Goal: Task Accomplishment & Management: Use online tool/utility

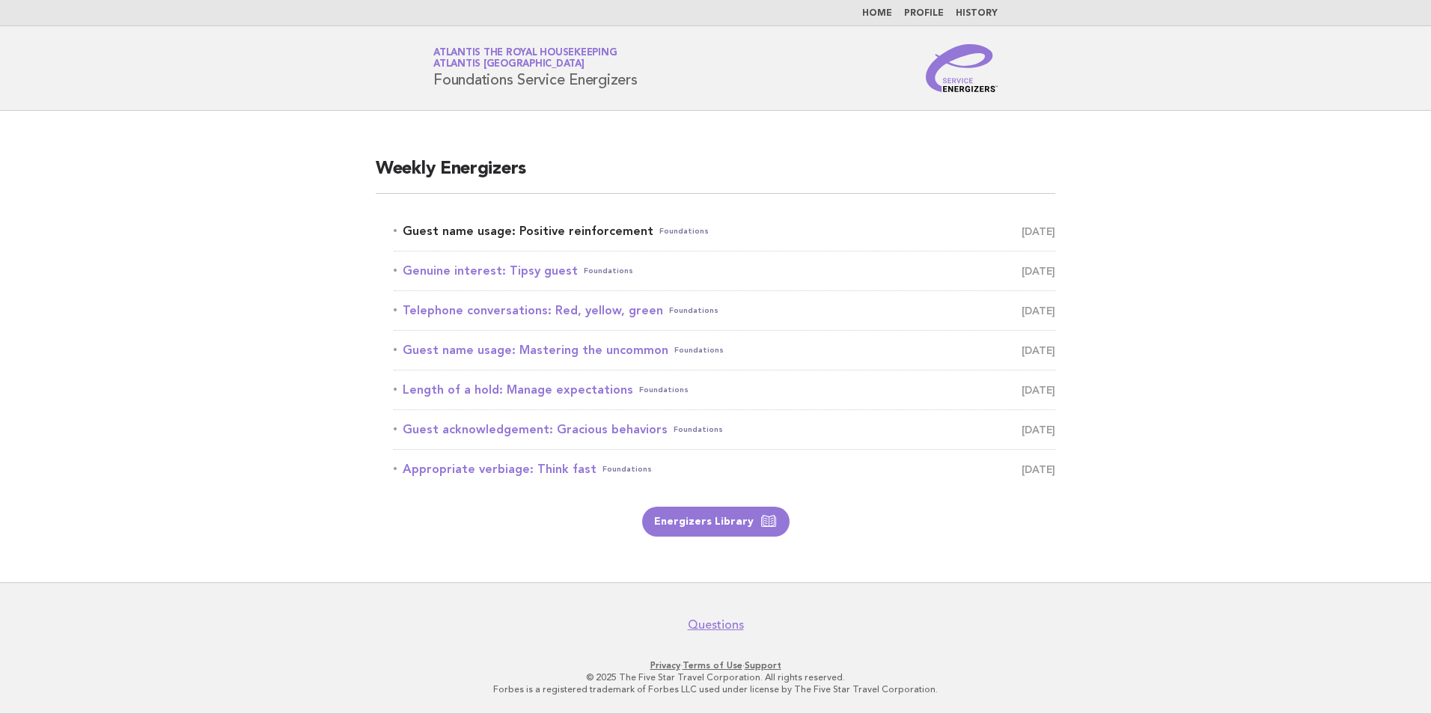
click at [520, 230] on link "Guest name usage: Positive reinforcement Foundations [DATE]" at bounding box center [725, 231] width 662 height 21
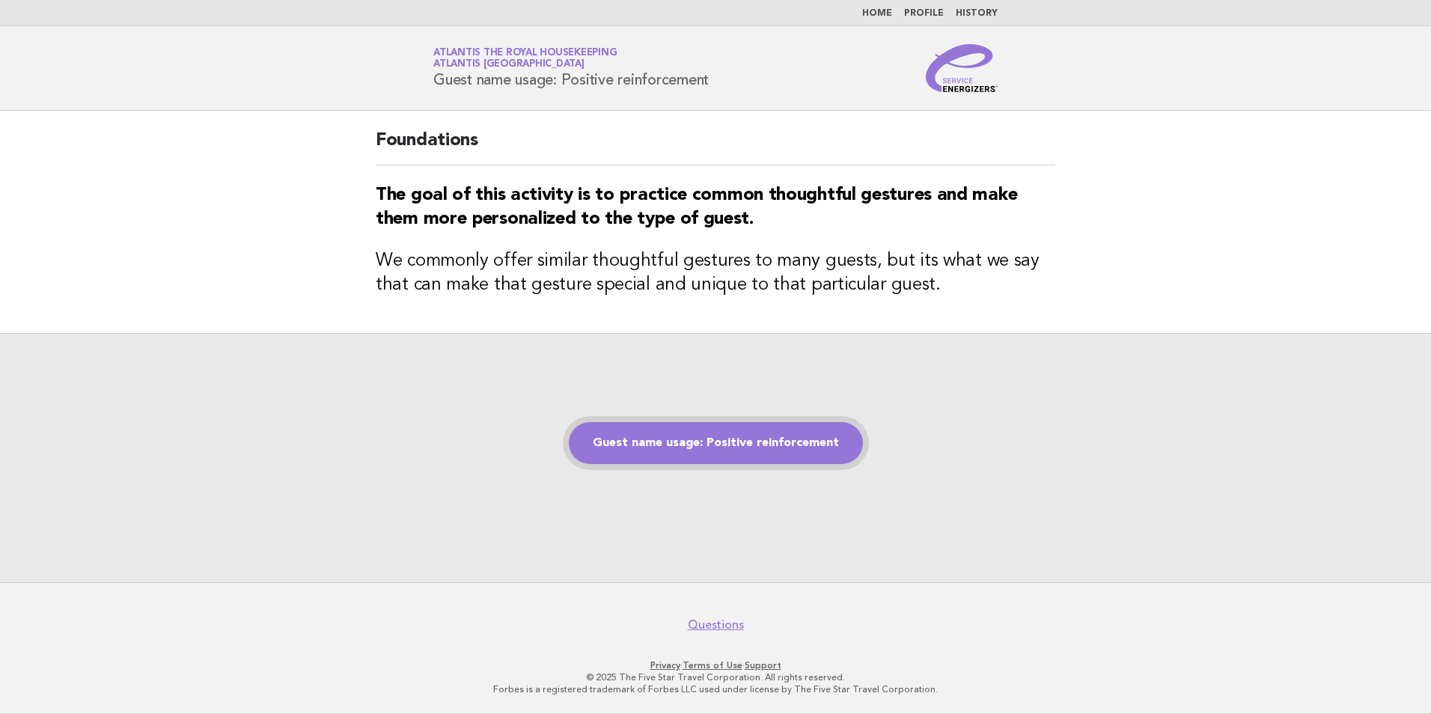
click at [730, 442] on link "Guest name usage: Positive reinforcement" at bounding box center [716, 443] width 294 height 42
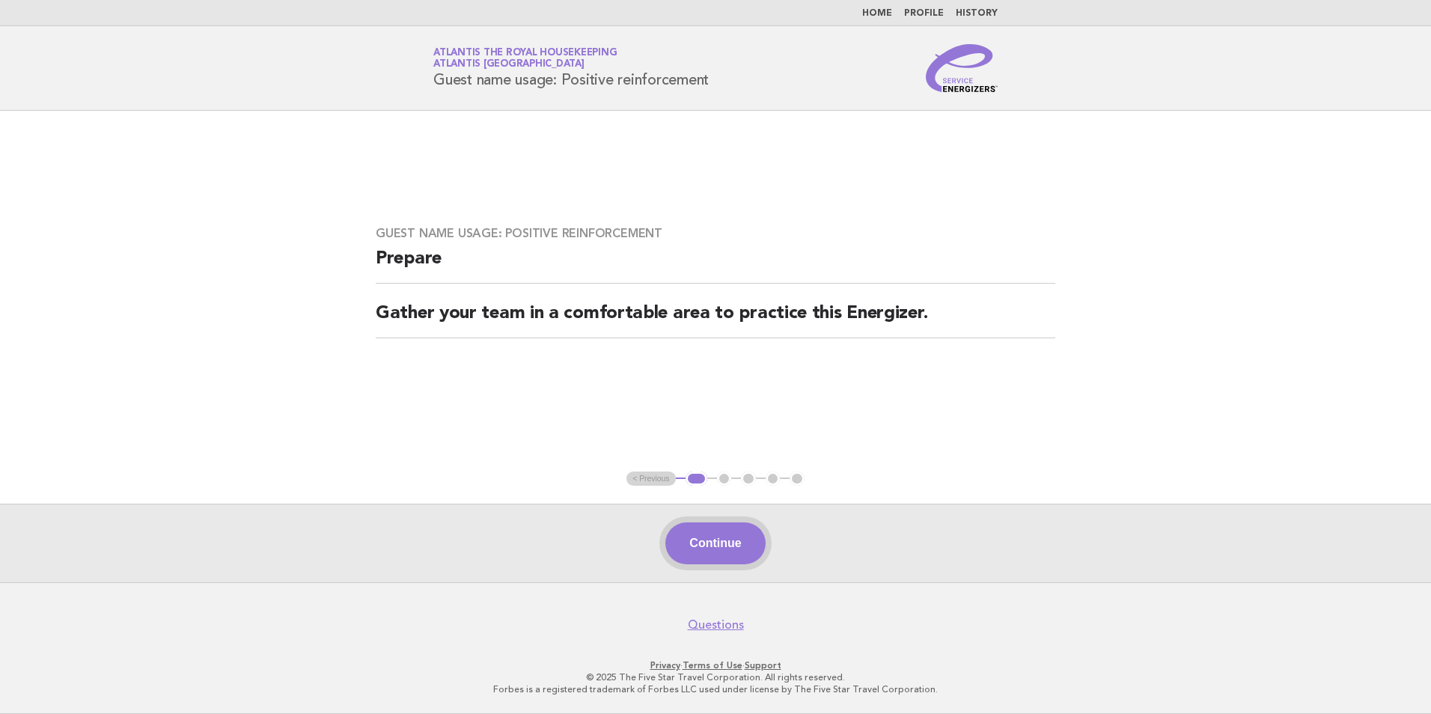
click at [743, 550] on button "Continue" at bounding box center [715, 543] width 100 height 42
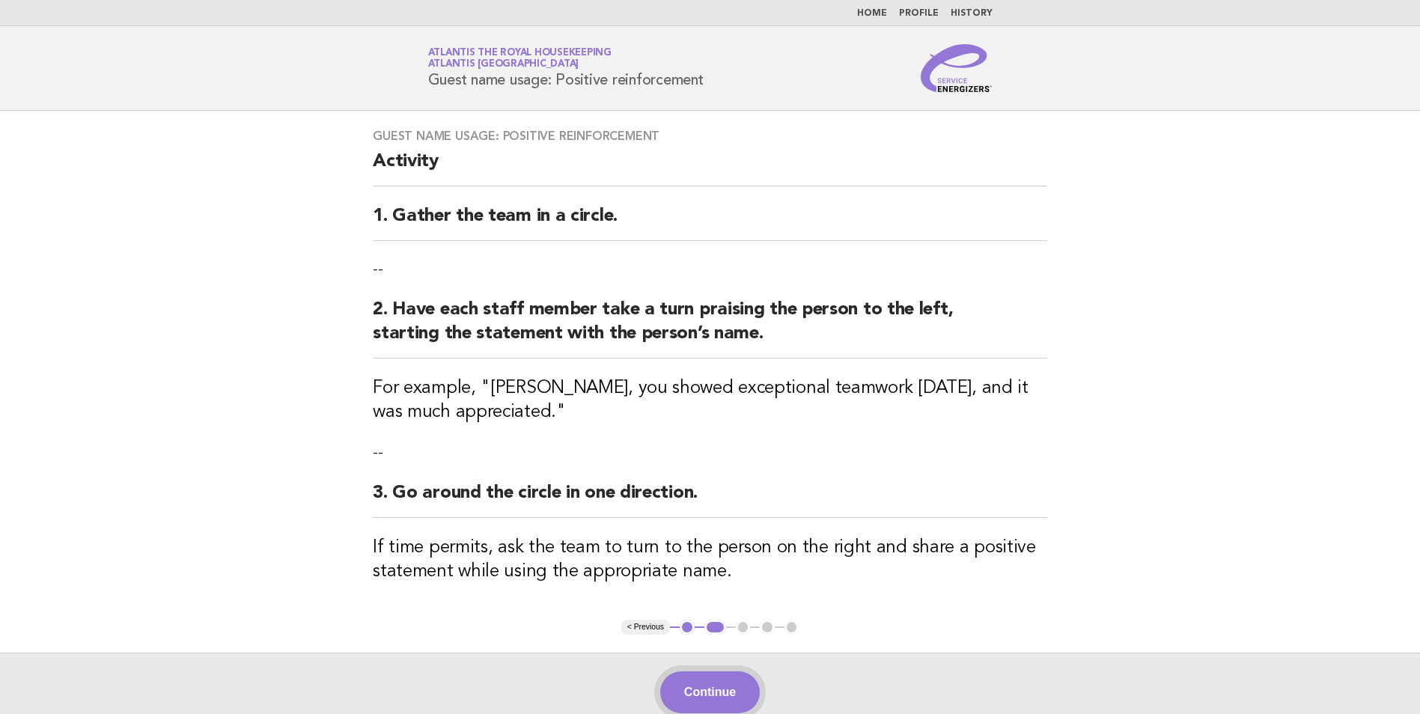
click at [728, 684] on button "Continue" at bounding box center [710, 692] width 100 height 42
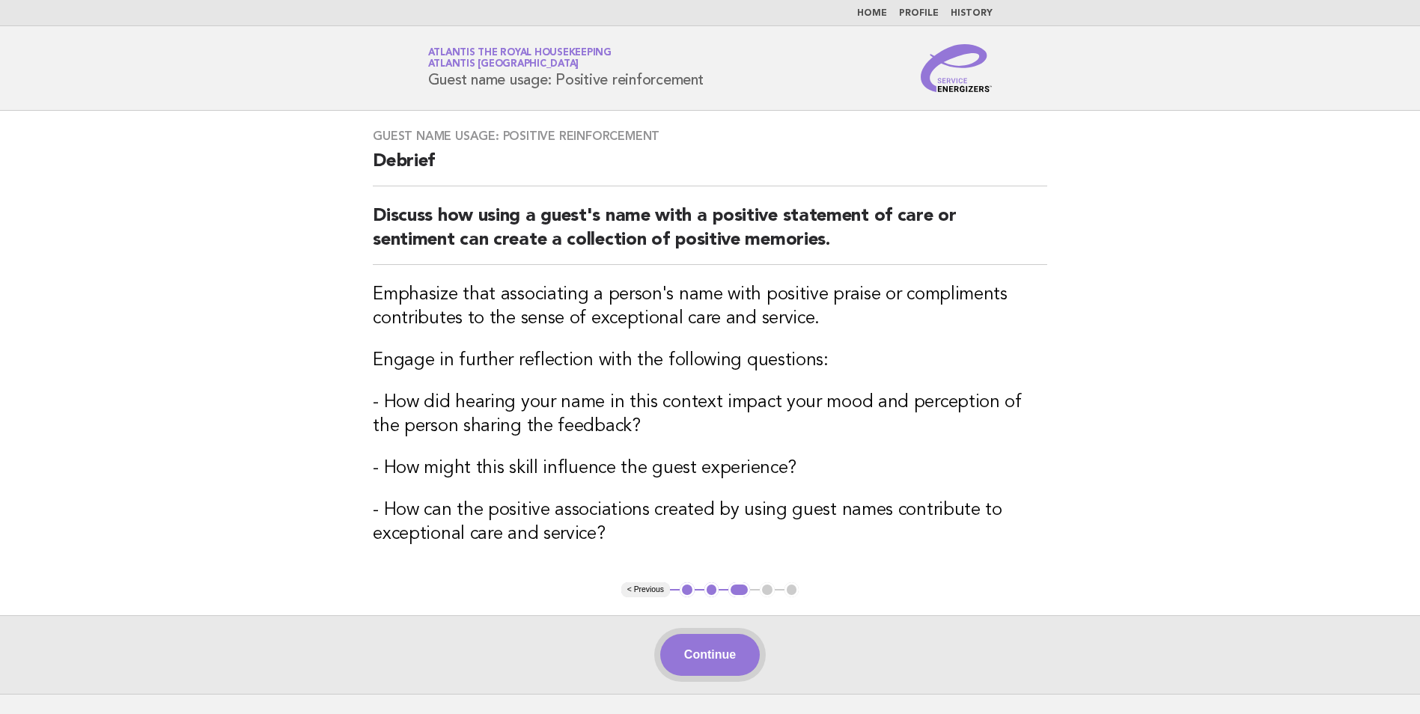
click at [704, 650] on button "Continue" at bounding box center [710, 655] width 100 height 42
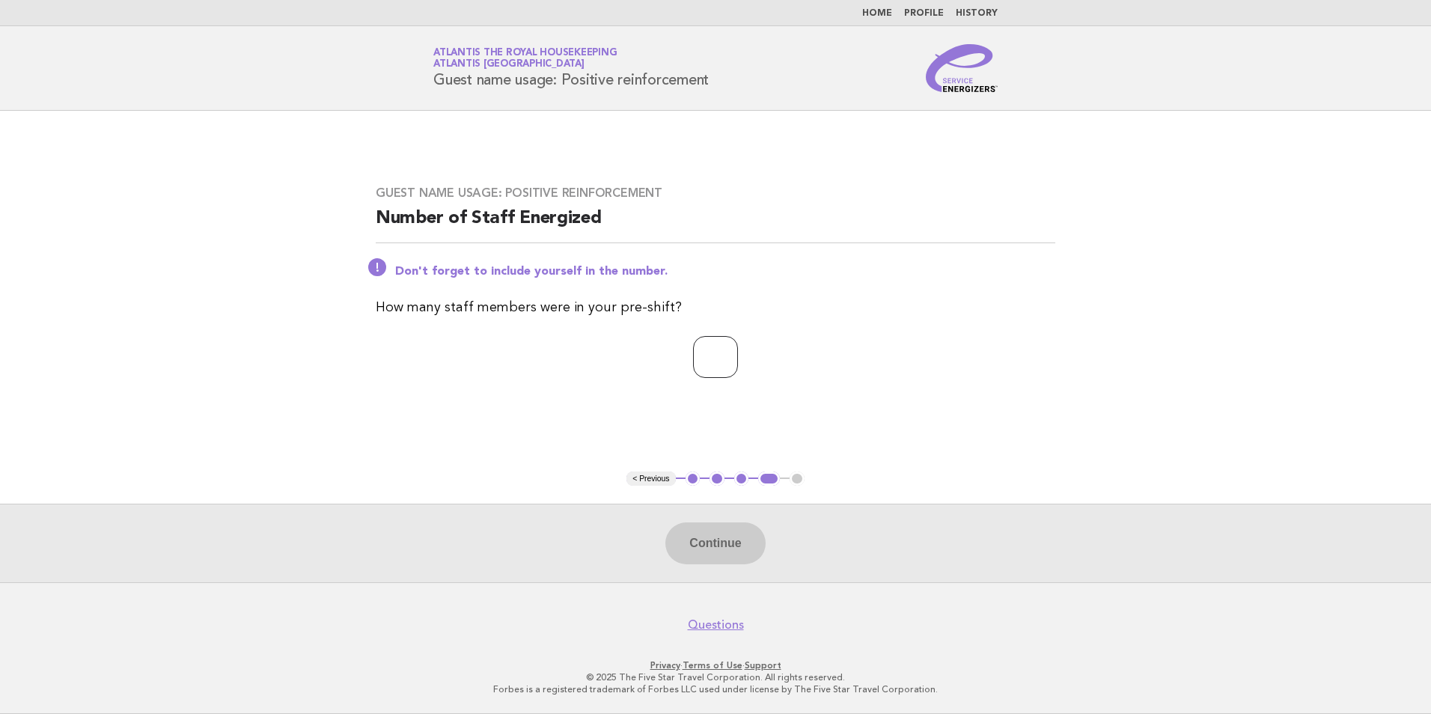
click at [705, 358] on input "number" at bounding box center [715, 357] width 45 height 42
type input "**"
click at [750, 551] on button "Continue" at bounding box center [715, 543] width 100 height 42
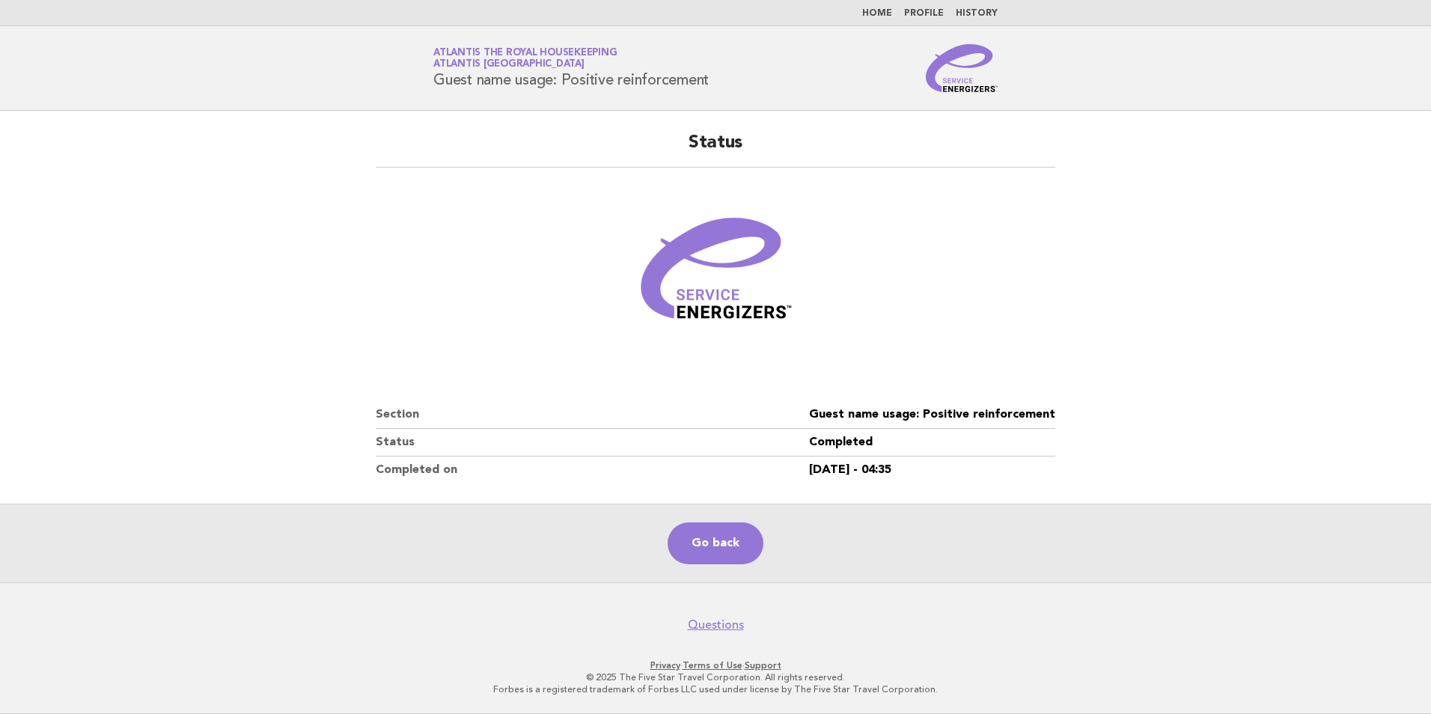
click at [879, 9] on link "Home" at bounding box center [877, 13] width 30 height 9
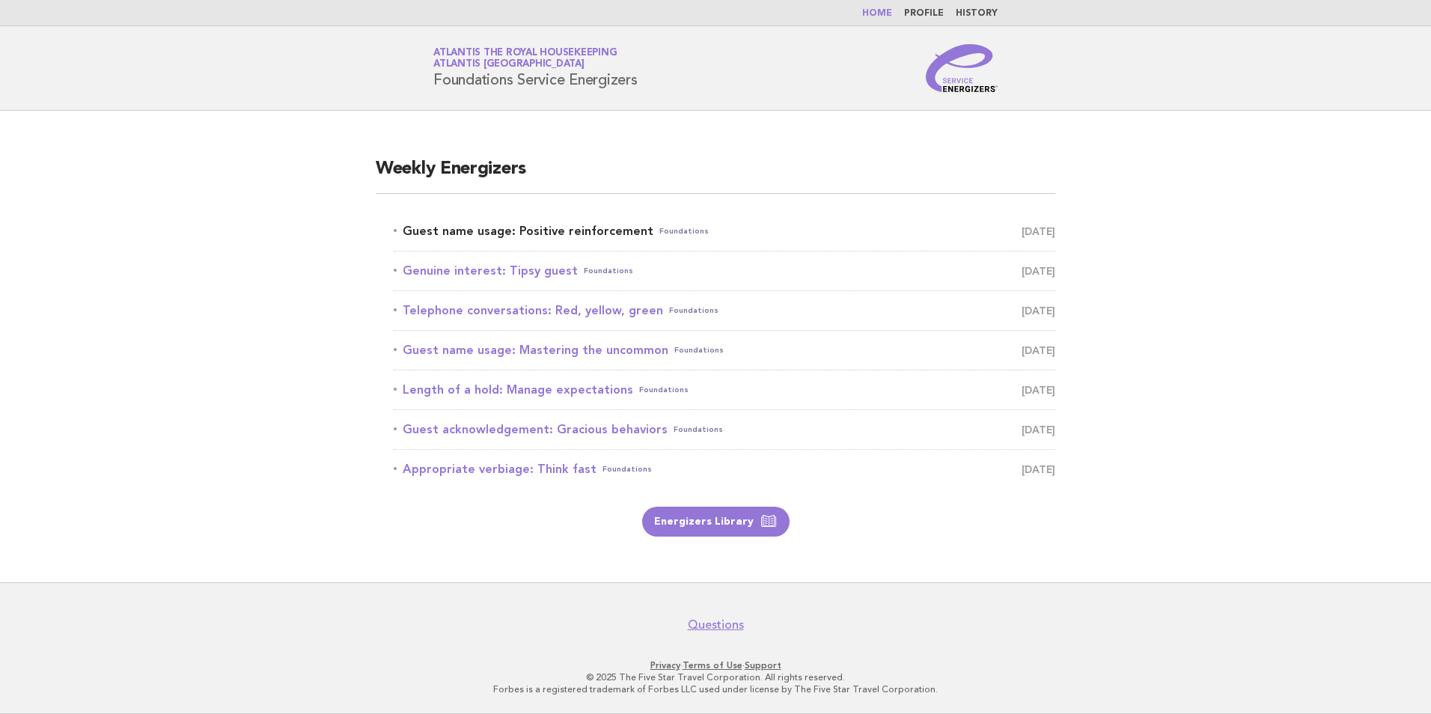
click at [559, 234] on link "Guest name usage: Positive reinforcement Foundations [DATE]" at bounding box center [725, 231] width 662 height 21
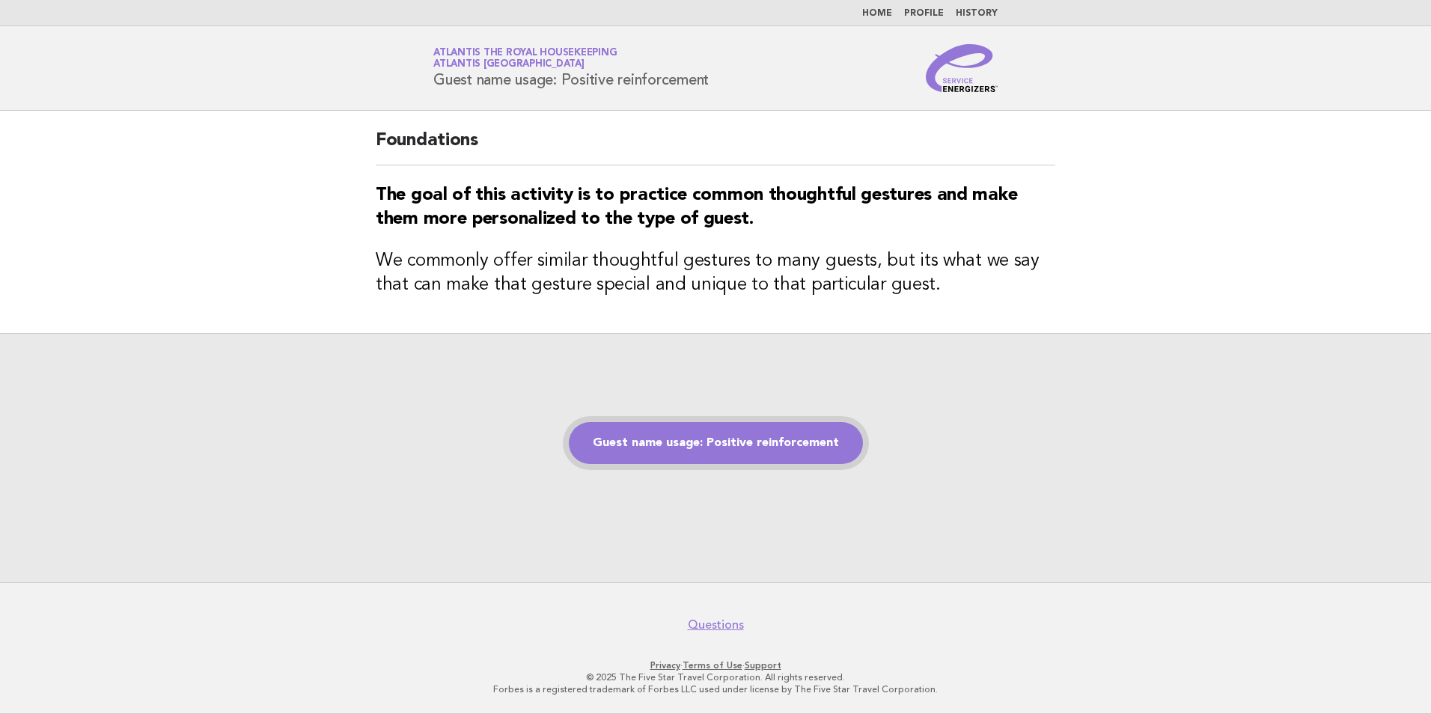
click at [726, 439] on link "Guest name usage: Positive reinforcement" at bounding box center [716, 443] width 294 height 42
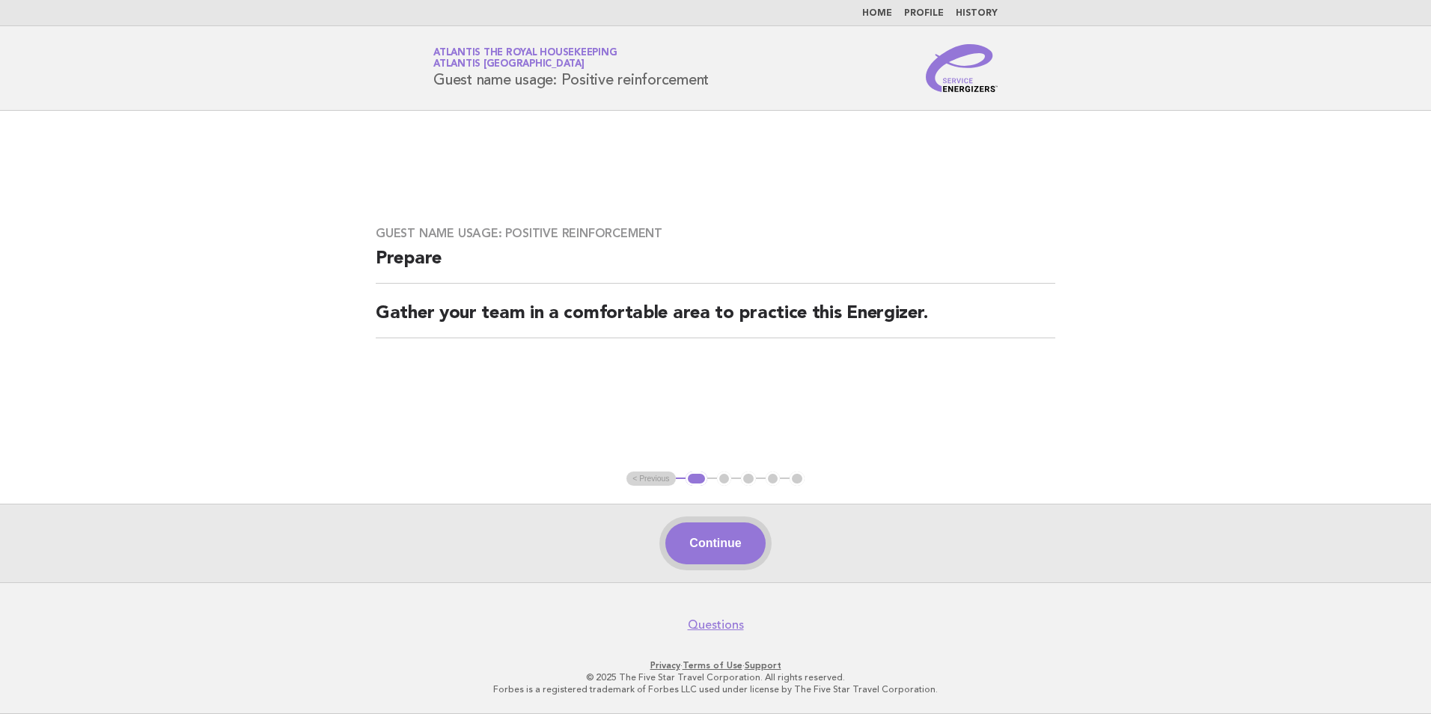
click at [710, 537] on button "Continue" at bounding box center [715, 543] width 100 height 42
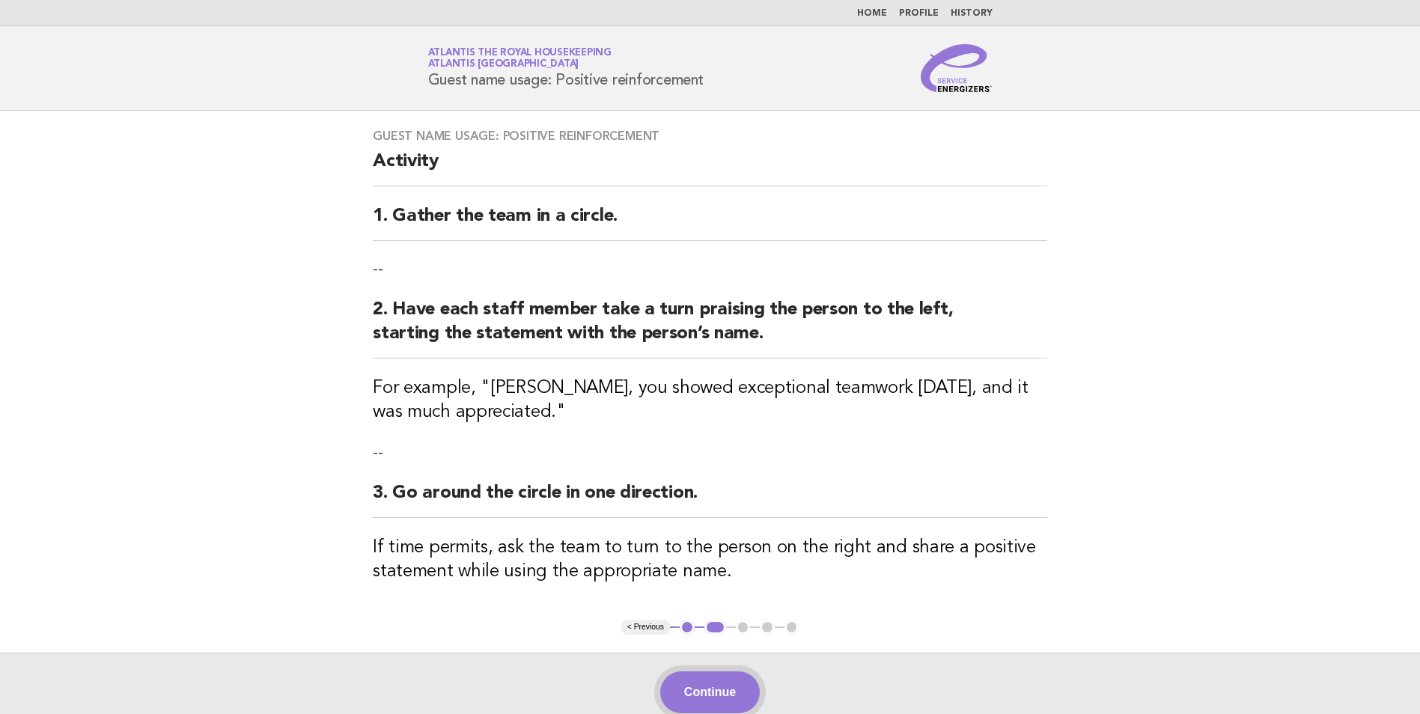
click at [714, 697] on button "Continue" at bounding box center [710, 692] width 100 height 42
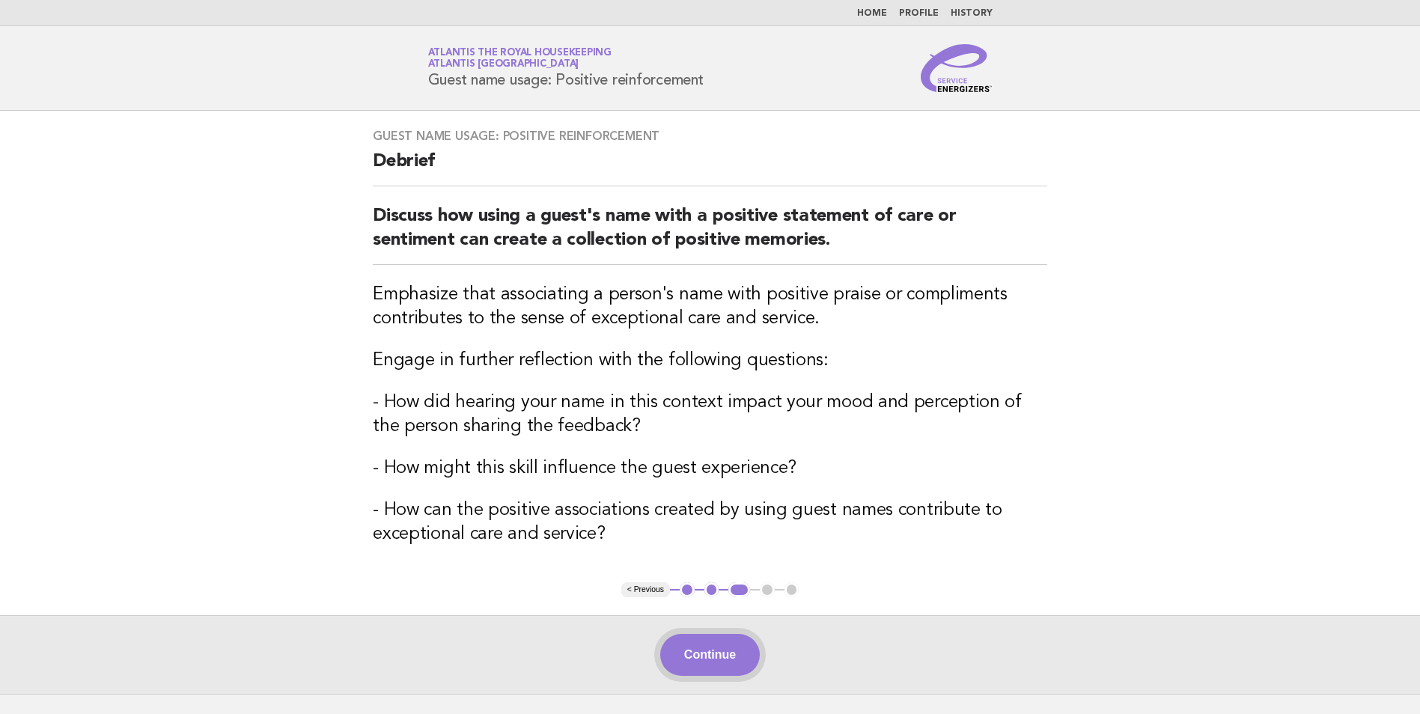
click at [727, 656] on button "Continue" at bounding box center [710, 655] width 100 height 42
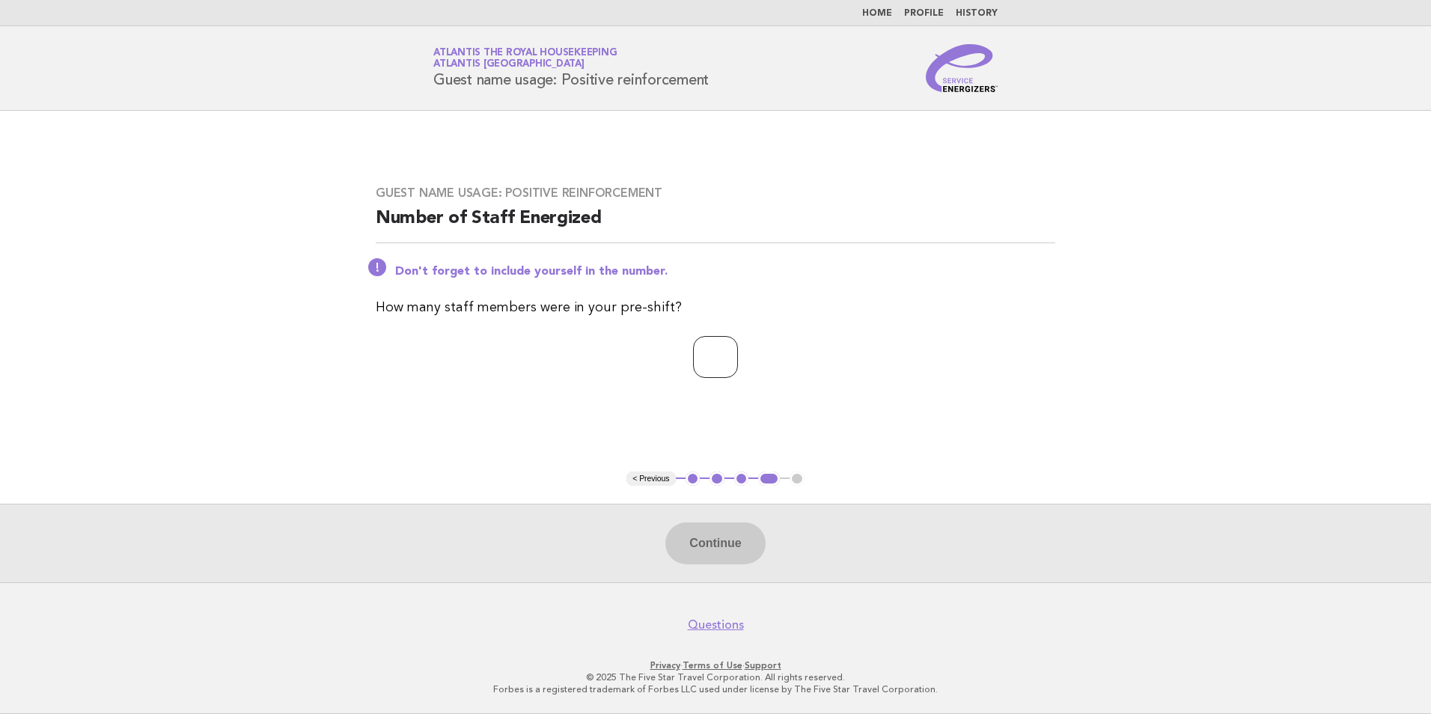
click at [703, 358] on input "number" at bounding box center [715, 357] width 45 height 42
type input "**"
click at [710, 538] on button "Continue" at bounding box center [715, 543] width 100 height 42
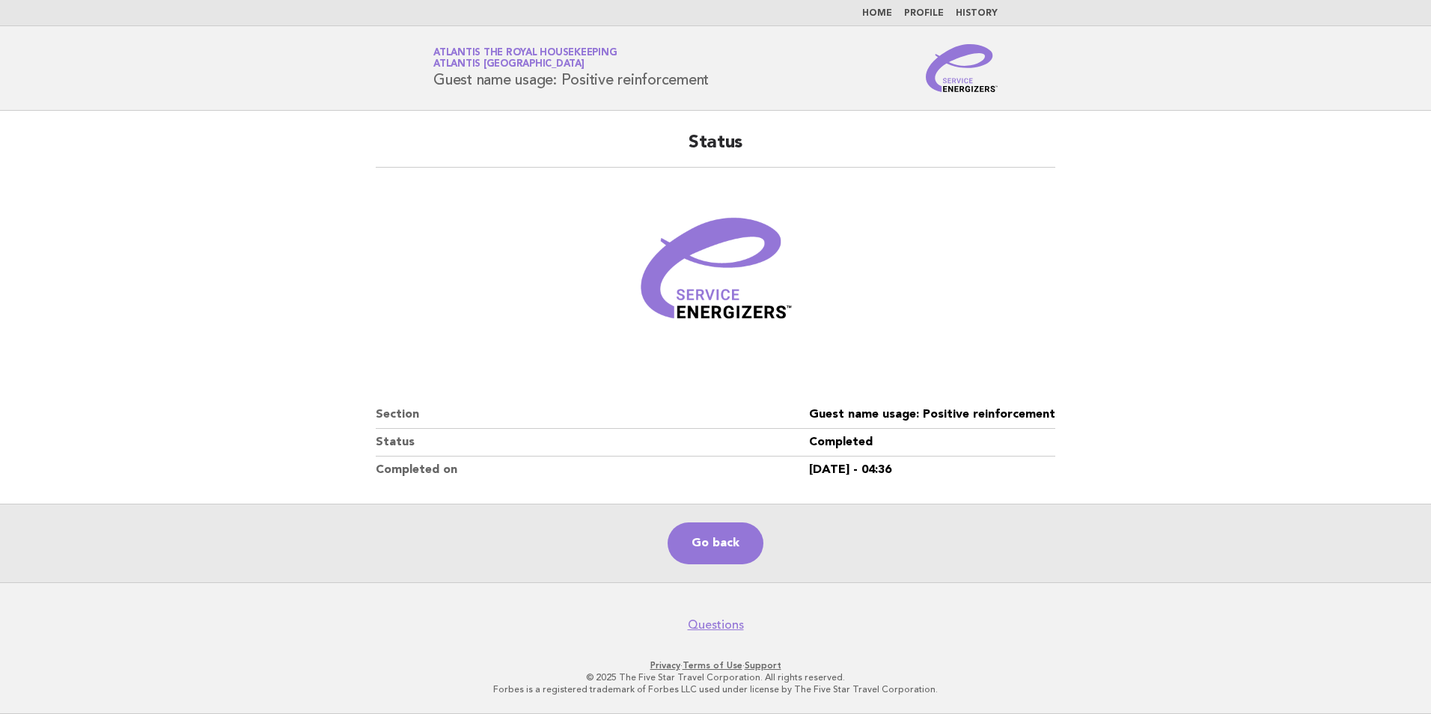
click at [879, 14] on link "Home" at bounding box center [877, 13] width 30 height 9
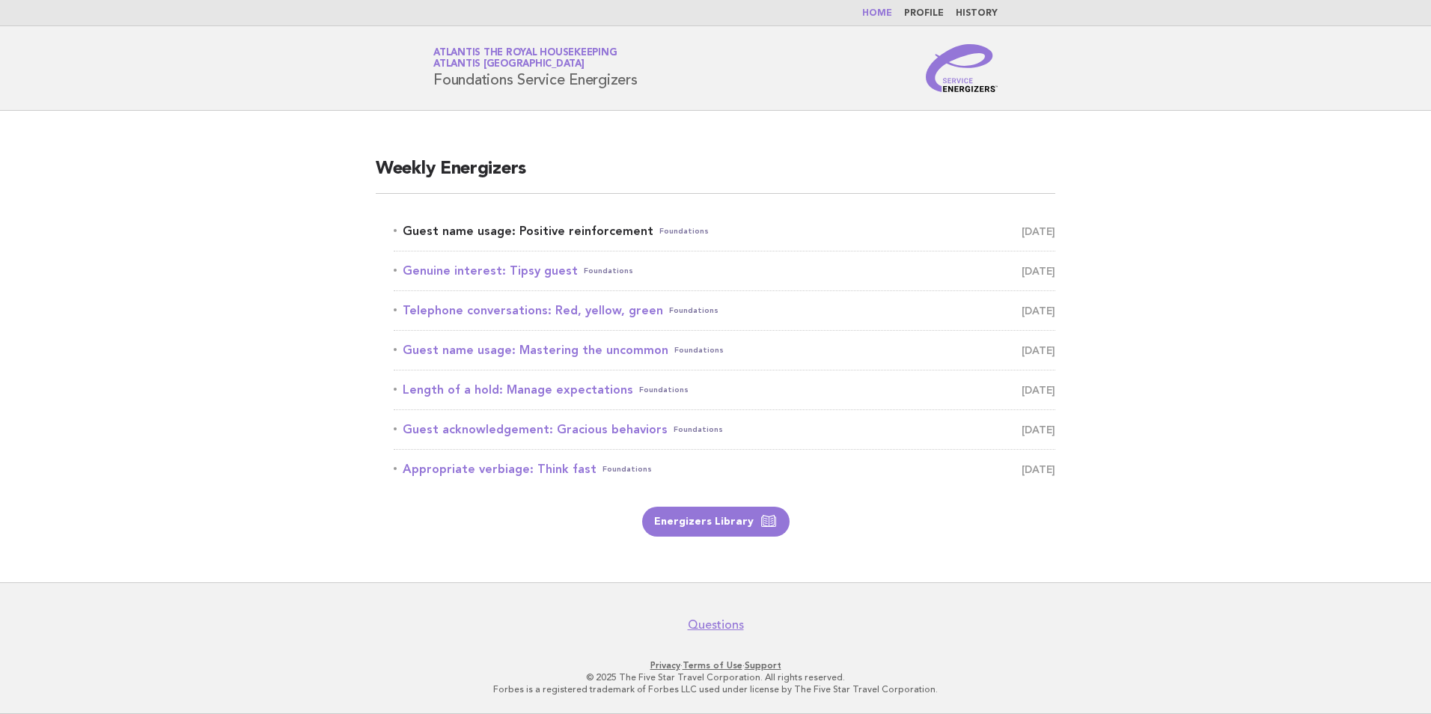
click at [605, 230] on link "Guest name usage: Positive reinforcement Foundations [DATE]" at bounding box center [725, 231] width 662 height 21
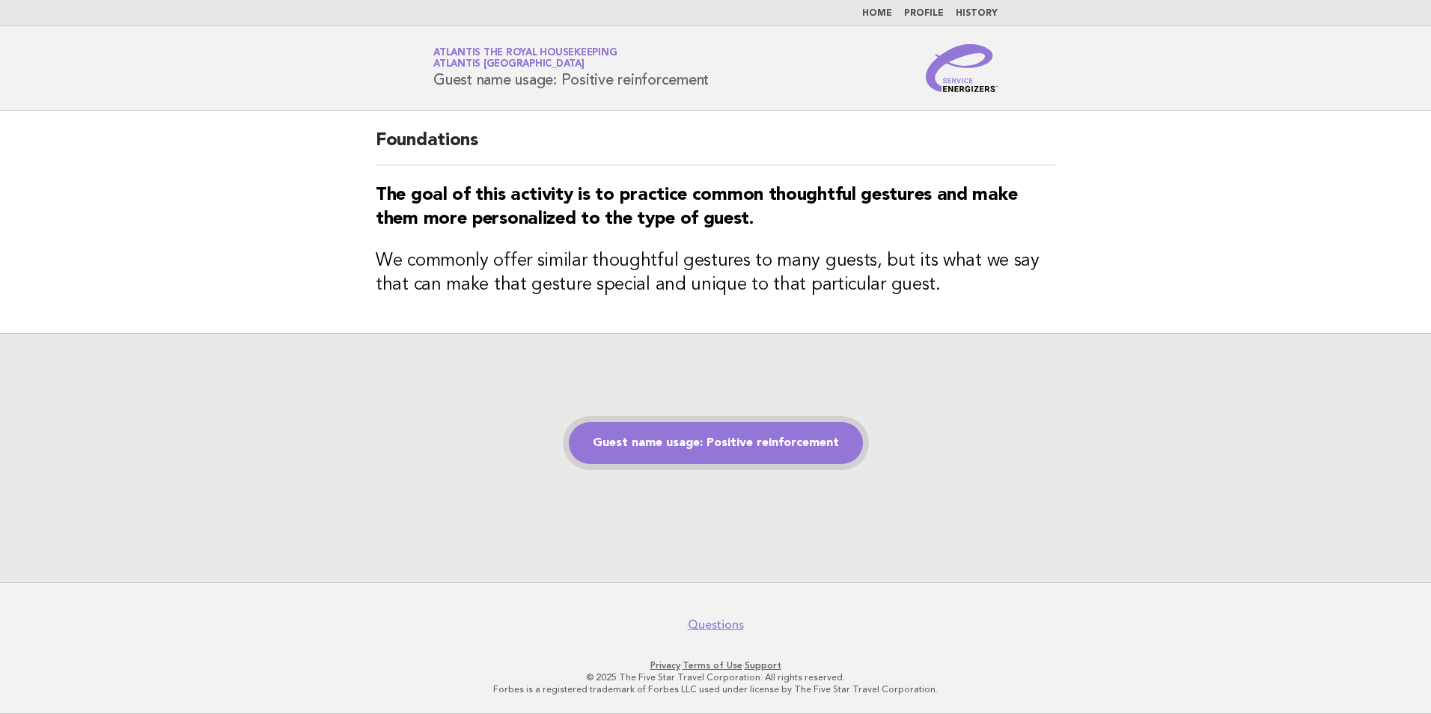
click at [675, 439] on link "Guest name usage: Positive reinforcement" at bounding box center [716, 443] width 294 height 42
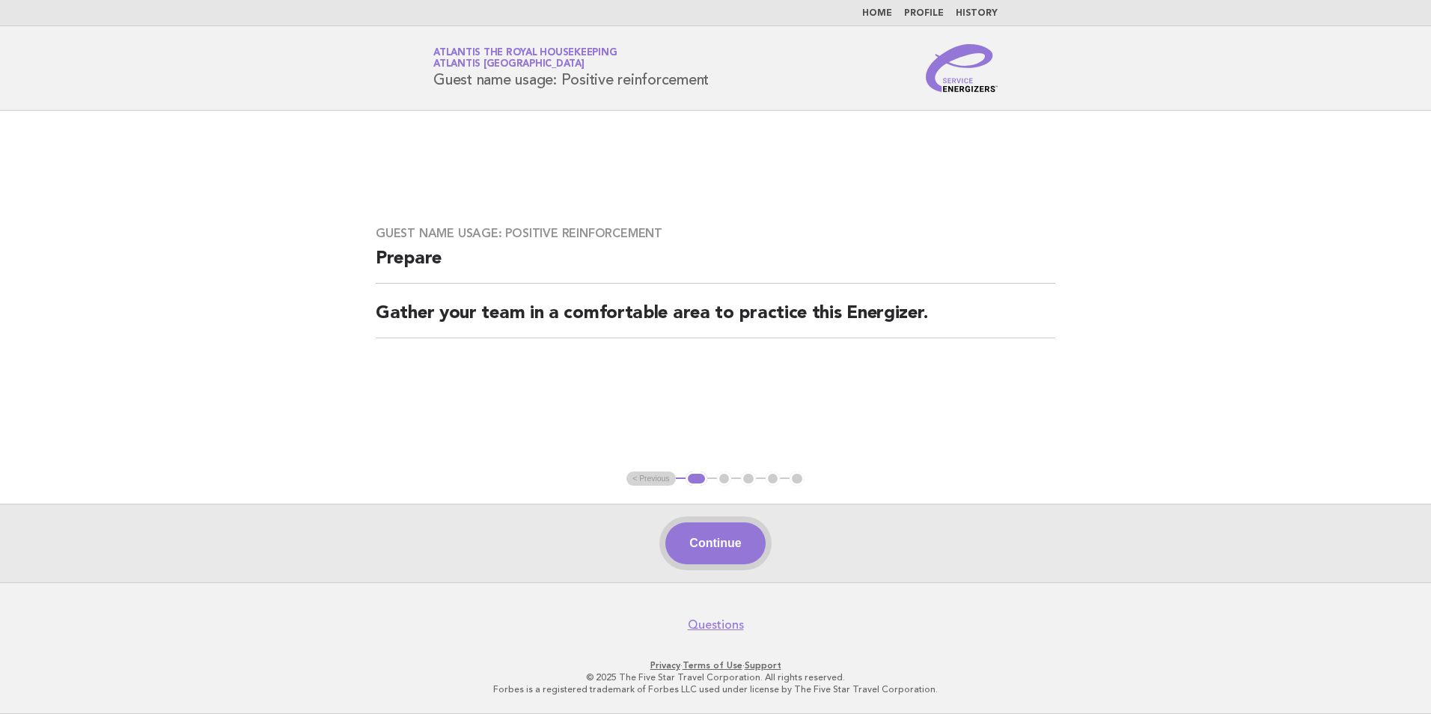
click at [703, 543] on button "Continue" at bounding box center [715, 543] width 100 height 42
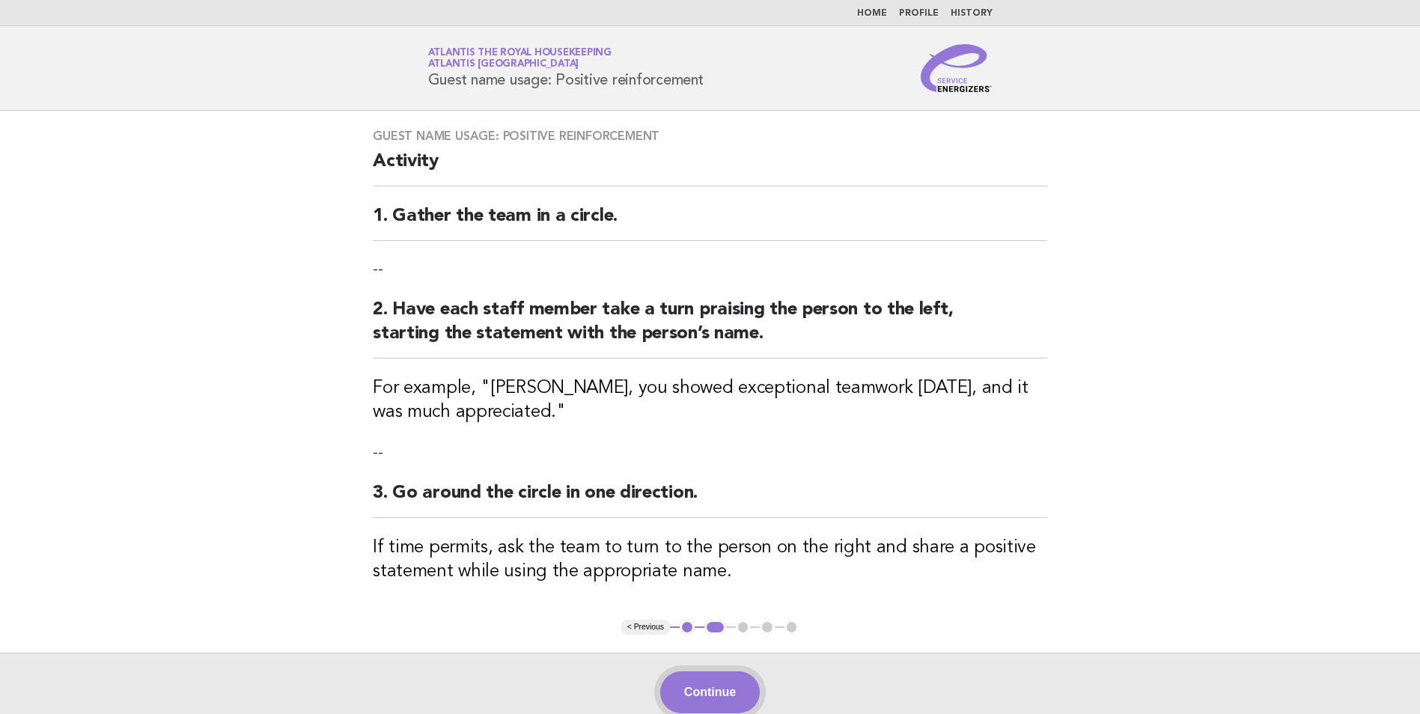
click at [718, 688] on button "Continue" at bounding box center [710, 692] width 100 height 42
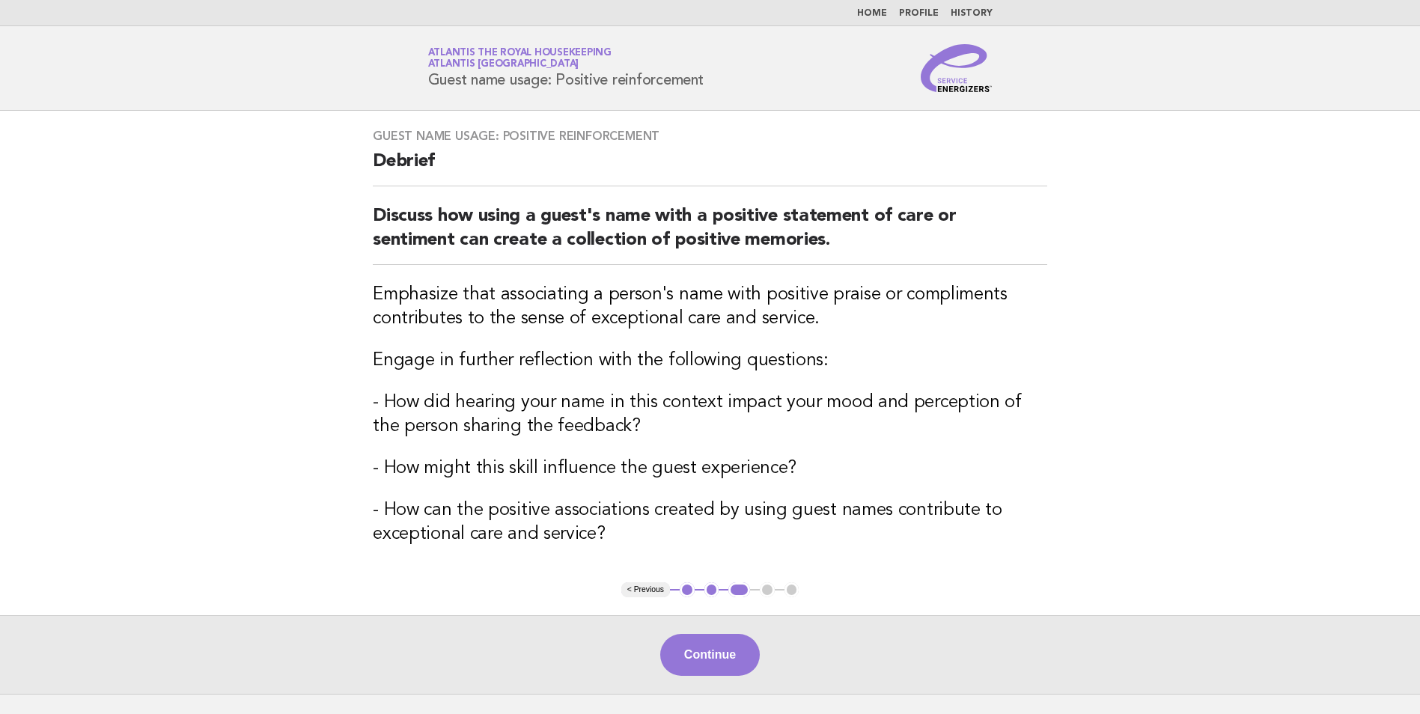
click at [718, 688] on div "Continue" at bounding box center [710, 654] width 1420 height 79
click at [710, 674] on button "Continue" at bounding box center [710, 655] width 100 height 42
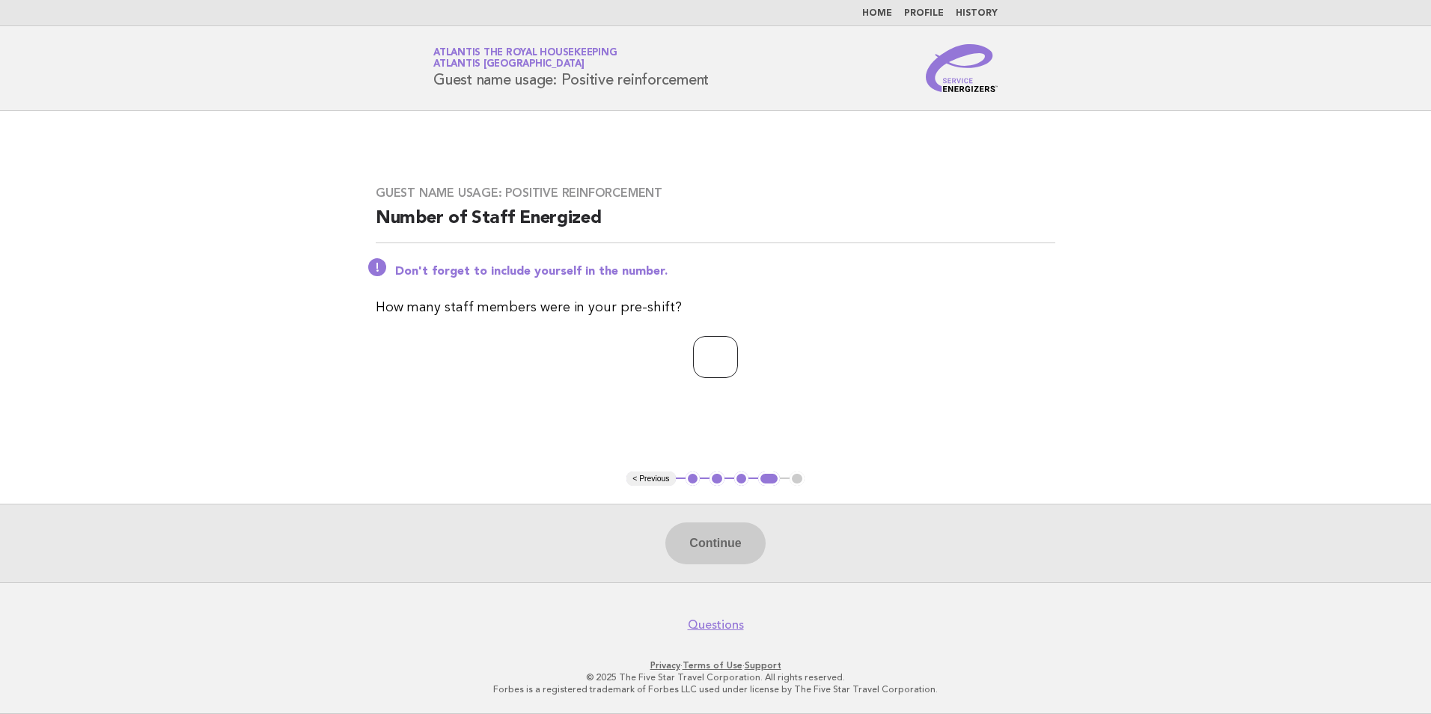
click at [726, 357] on input "number" at bounding box center [715, 357] width 45 height 42
type input "**"
click at [724, 543] on button "Continue" at bounding box center [715, 543] width 100 height 42
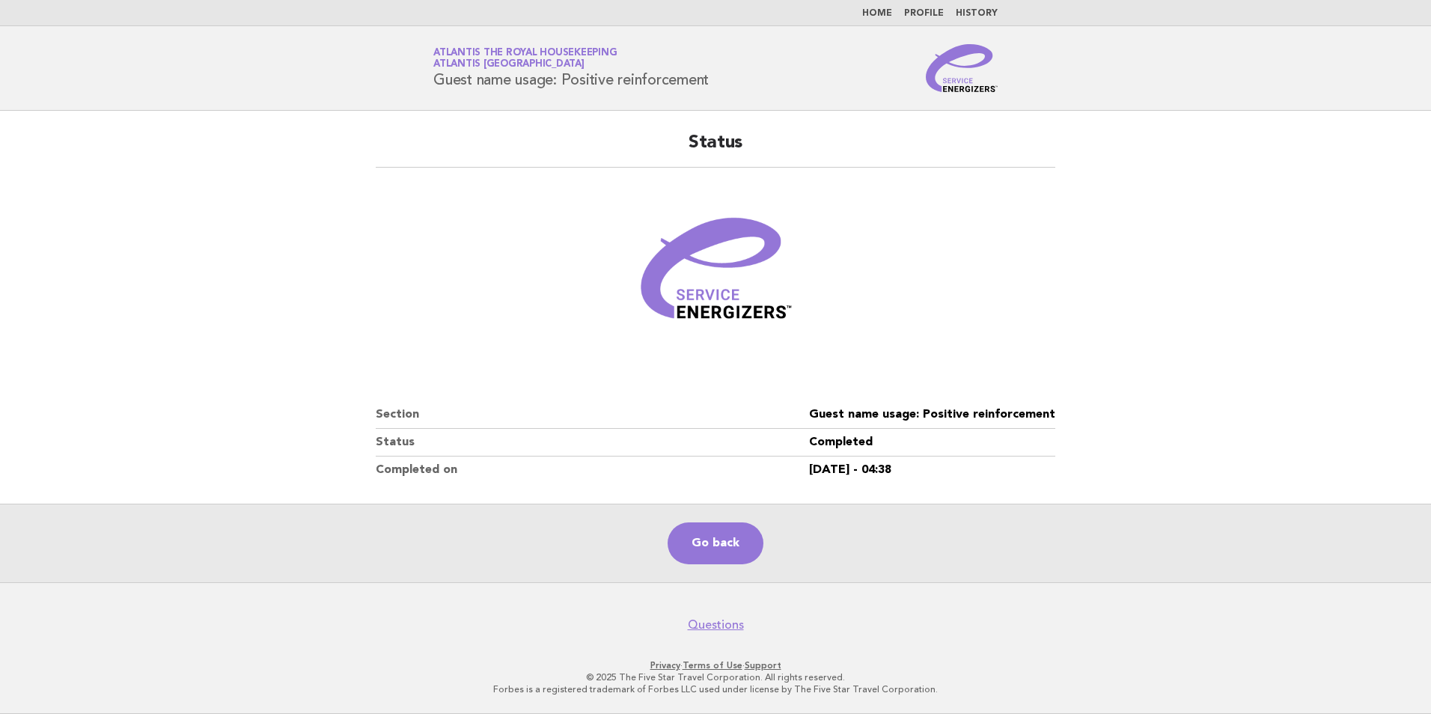
click at [983, 13] on link "History" at bounding box center [977, 13] width 42 height 9
